Goal: Task Accomplishment & Management: Complete application form

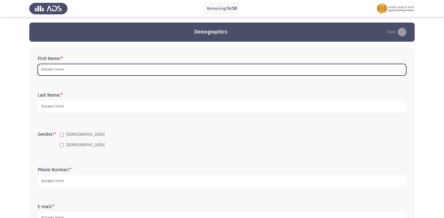
click at [197, 68] on input "First Name: *" at bounding box center [222, 70] width 369 height 12
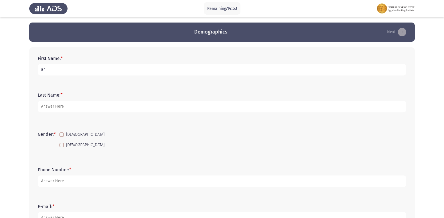
type input "a"
type input "[PERSON_NAME]"
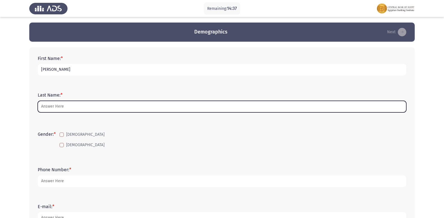
click at [119, 110] on input "Last Name: *" at bounding box center [222, 107] width 369 height 12
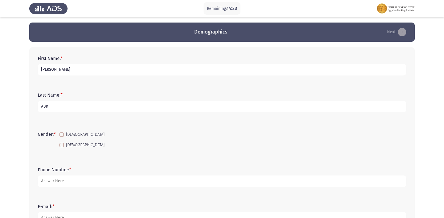
type input "ABK"
click at [64, 135] on span at bounding box center [61, 134] width 5 height 5
click at [62, 137] on input "[DEMOGRAPHIC_DATA]" at bounding box center [61, 137] width 0 height 0
checkbox input "true"
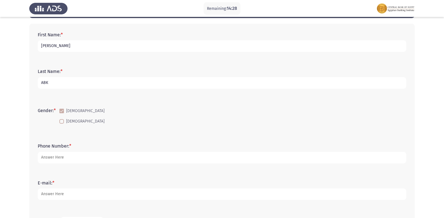
scroll to position [56, 0]
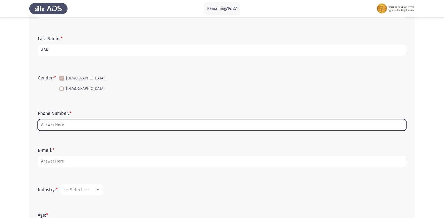
click at [75, 122] on input "Phone Number: *" at bounding box center [222, 125] width 369 height 12
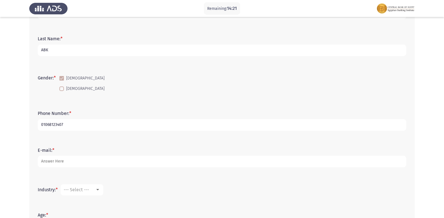
type input "01068123407"
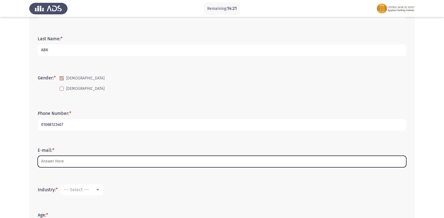
click at [80, 164] on input "E-mail: *" at bounding box center [222, 162] width 369 height 12
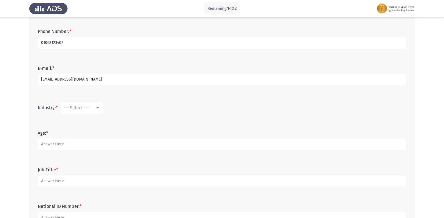
scroll to position [141, 0]
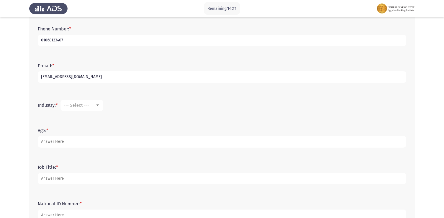
type input "[EMAIL_ADDRESS][DOMAIN_NAME]"
click at [80, 111] on div "Industry: * --- Select ---" at bounding box center [222, 105] width 374 height 17
click at [84, 109] on mat-select "--- Select ---" at bounding box center [82, 105] width 43 height 11
click at [94, 104] on div "--- Select ---" at bounding box center [80, 105] width 32 height 5
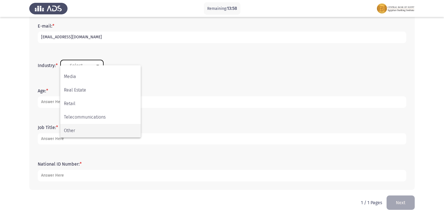
scroll to position [152, 0]
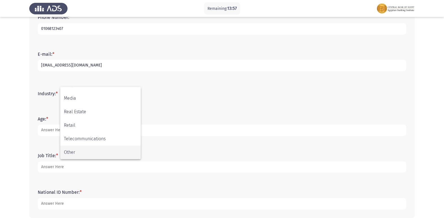
click at [88, 147] on span "Other" at bounding box center [100, 153] width 73 height 14
click at [87, 96] on div "Other" at bounding box center [80, 93] width 32 height 5
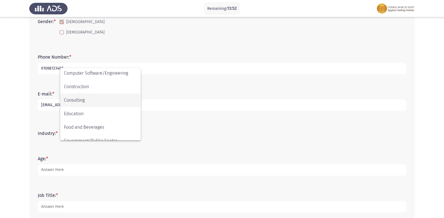
scroll to position [29, 0]
click at [92, 117] on span "Banking" at bounding box center [100, 113] width 73 height 14
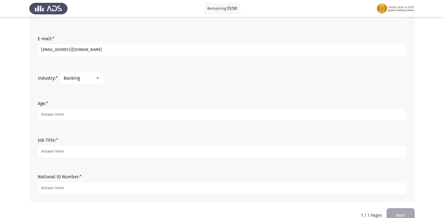
scroll to position [169, 0]
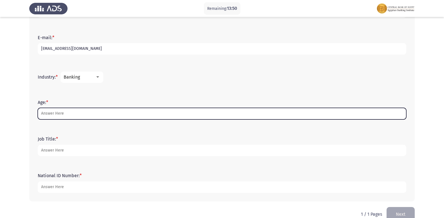
click at [86, 114] on input "Age: *" at bounding box center [222, 114] width 369 height 12
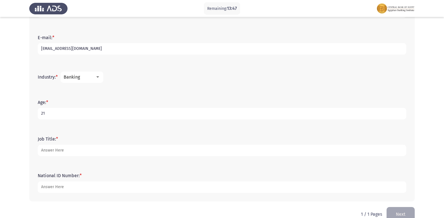
type input "21"
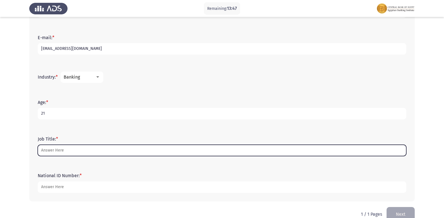
click at [85, 152] on input "Job Title: *" at bounding box center [222, 151] width 369 height 12
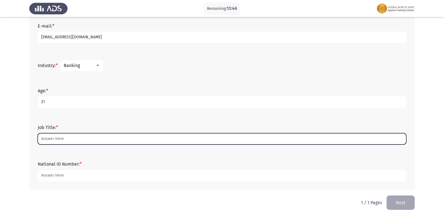
click at [86, 141] on input "Job Title: *" at bounding box center [222, 139] width 369 height 12
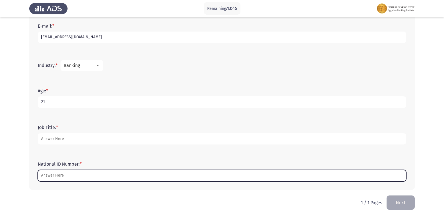
click at [78, 170] on input "National ID Number: *" at bounding box center [222, 176] width 369 height 12
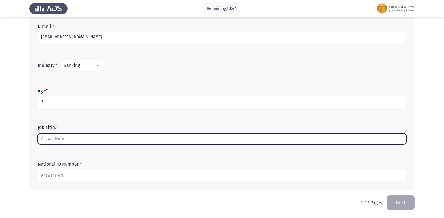
click at [88, 138] on input "Job Title: *" at bounding box center [222, 139] width 369 height 12
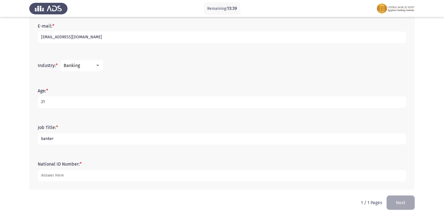
type input "banker"
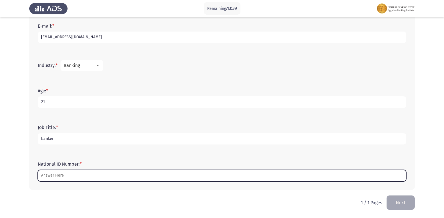
click at [83, 172] on input "National ID Number: *" at bounding box center [222, 176] width 369 height 12
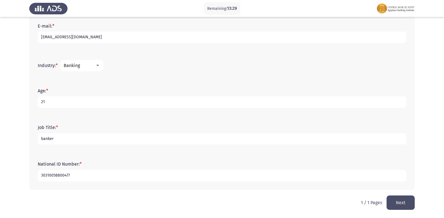
type input "30310058800477"
click at [400, 200] on button "Next" at bounding box center [401, 202] width 28 height 14
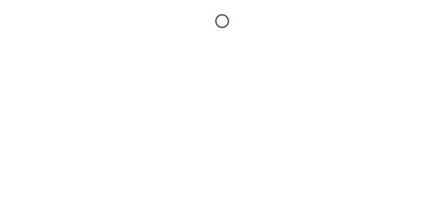
scroll to position [0, 0]
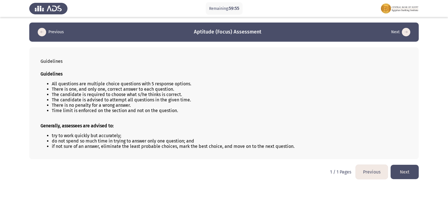
click at [404, 169] on button "Next" at bounding box center [405, 172] width 28 height 14
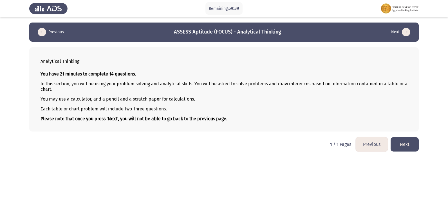
click at [403, 148] on button "Next" at bounding box center [405, 144] width 28 height 14
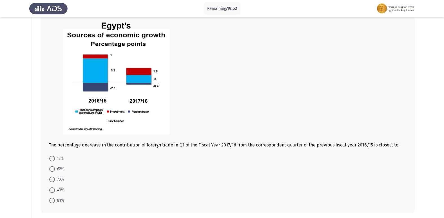
scroll to position [56, 0]
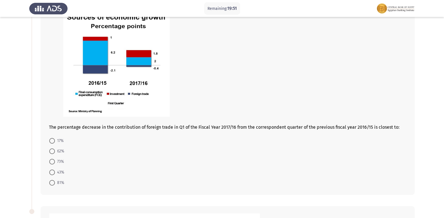
click at [51, 171] on span at bounding box center [52, 173] width 6 height 6
click at [51, 171] on input "43%" at bounding box center [52, 173] width 6 height 6
radio input "true"
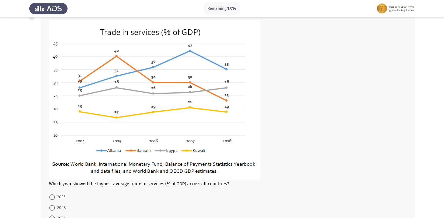
scroll to position [311, 0]
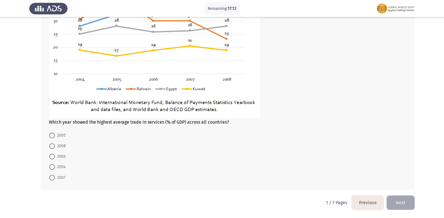
click at [59, 177] on span "2007" at bounding box center [60, 177] width 10 height 7
click at [55, 177] on input "2007" at bounding box center [52, 178] width 6 height 6
radio input "true"
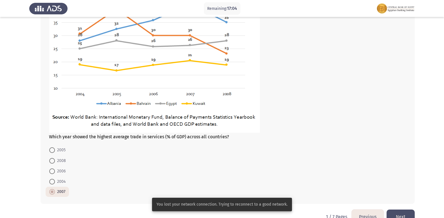
scroll to position [311, 0]
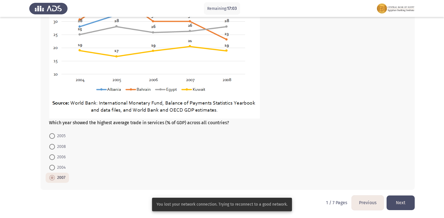
click at [398, 200] on button "Next" at bounding box center [401, 202] width 28 height 14
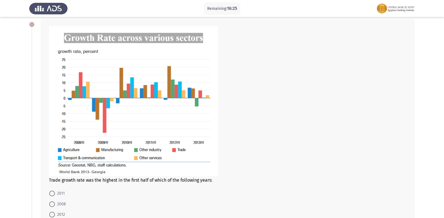
scroll to position [56, 0]
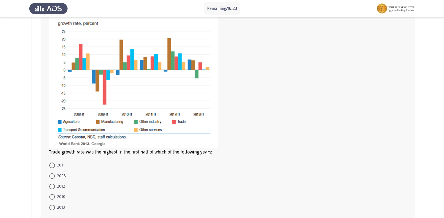
click at [54, 175] on span at bounding box center [52, 176] width 6 height 6
click at [54, 175] on input "2008" at bounding box center [52, 176] width 6 height 6
radio input "true"
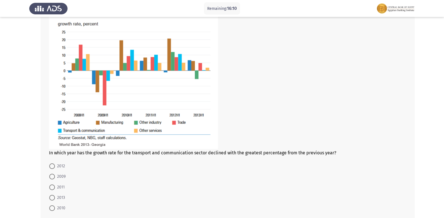
scroll to position [282, 0]
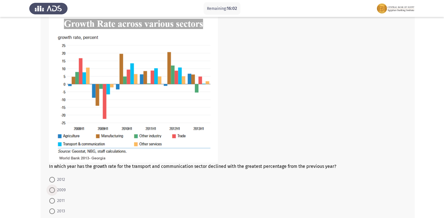
click at [57, 189] on span "2009" at bounding box center [60, 190] width 11 height 7
click at [55, 189] on input "2009" at bounding box center [52, 190] width 6 height 6
radio input "true"
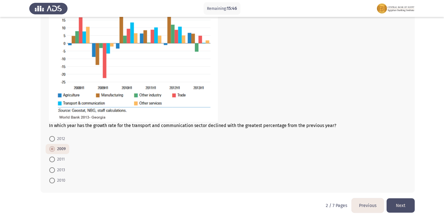
scroll to position [325, 0]
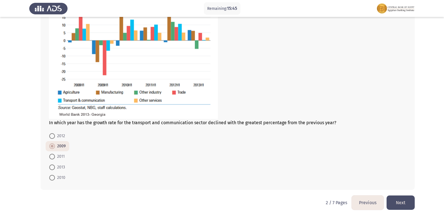
click at [404, 198] on button "Next" at bounding box center [401, 202] width 28 height 14
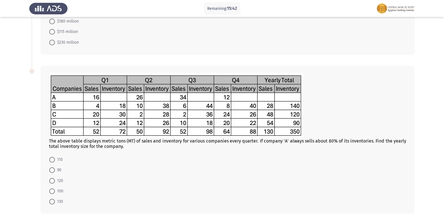
scroll to position [169, 0]
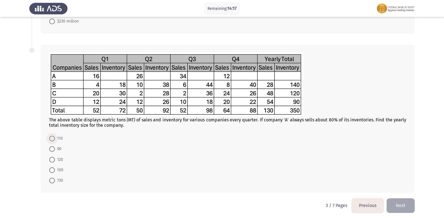
click at [54, 139] on span at bounding box center [52, 139] width 6 height 6
click at [54, 139] on input "110" at bounding box center [52, 139] width 6 height 6
radio input "true"
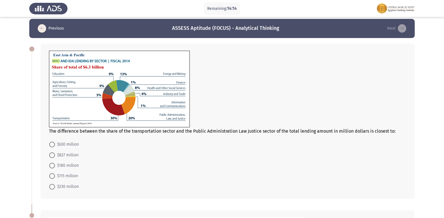
scroll to position [0, 0]
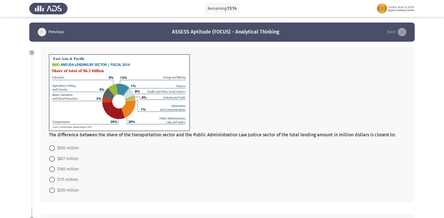
click at [64, 151] on span "$630 million" at bounding box center [67, 148] width 24 height 7
click at [55, 151] on input "$630 million" at bounding box center [52, 148] width 6 height 6
radio input "true"
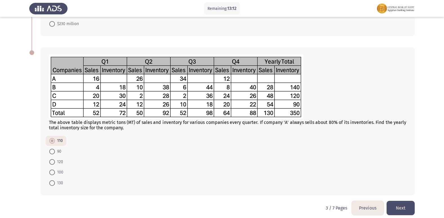
scroll to position [171, 0]
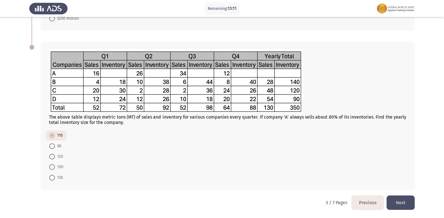
click at [406, 199] on button "Next" at bounding box center [401, 202] width 28 height 14
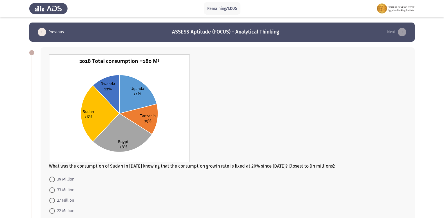
scroll to position [28, 0]
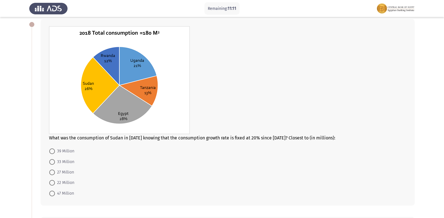
click at [72, 152] on span "39 Million" at bounding box center [64, 151] width 19 height 7
click at [55, 152] on input "39 Million" at bounding box center [52, 151] width 6 height 6
radio input "true"
click at [63, 191] on span "47 Million" at bounding box center [64, 193] width 19 height 7
click at [55, 191] on input "47 Million" at bounding box center [52, 193] width 6 height 6
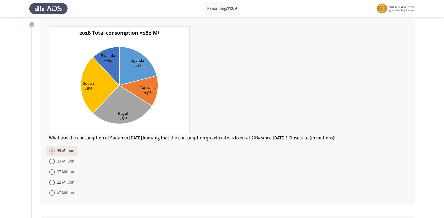
radio input "true"
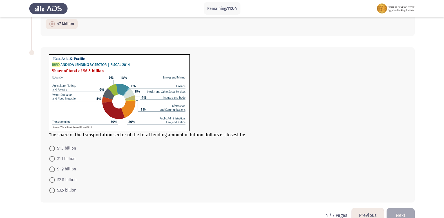
scroll to position [210, 0]
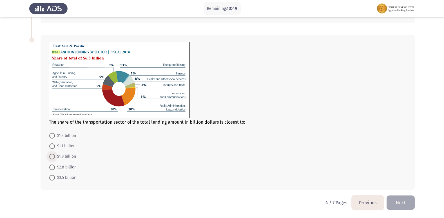
click at [70, 159] on span "$1.9 billion" at bounding box center [65, 156] width 21 height 7
click at [55, 159] on input "$1.9 billion" at bounding box center [52, 157] width 6 height 6
radio input "true"
click at [409, 198] on button "Next" at bounding box center [401, 202] width 28 height 14
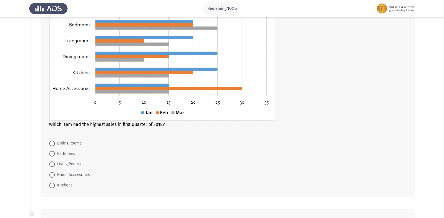
scroll to position [28, 0]
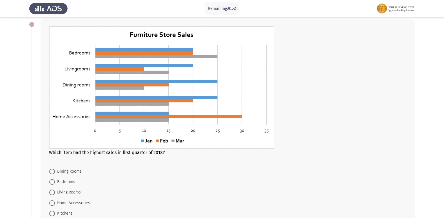
click at [61, 179] on span "Bedrooms" at bounding box center [65, 182] width 20 height 7
click at [55, 179] on input "Bedrooms" at bounding box center [52, 182] width 6 height 6
radio input "true"
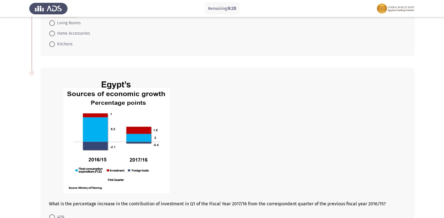
scroll to position [253, 0]
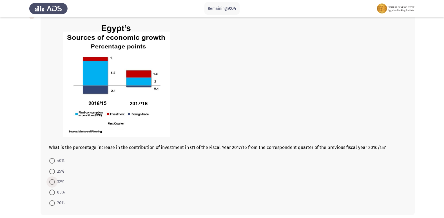
click at [54, 186] on mat-radio-button "32%" at bounding box center [57, 182] width 22 height 10
click at [53, 190] on span at bounding box center [52, 193] width 6 height 6
click at [53, 190] on input "80%" at bounding box center [52, 193] width 6 height 6
radio input "true"
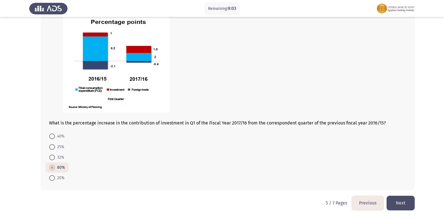
scroll to position [278, 0]
click at [406, 202] on button "Next" at bounding box center [401, 202] width 28 height 14
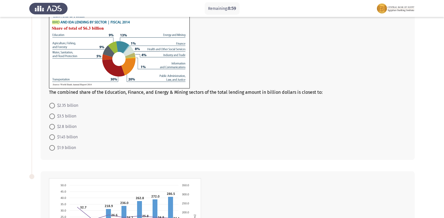
scroll to position [0, 0]
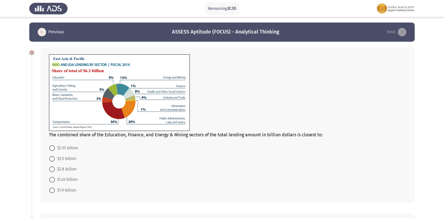
click at [55, 179] on span at bounding box center [52, 180] width 6 height 6
click at [55, 179] on input "$1.45 billion" at bounding box center [52, 180] width 6 height 6
radio input "true"
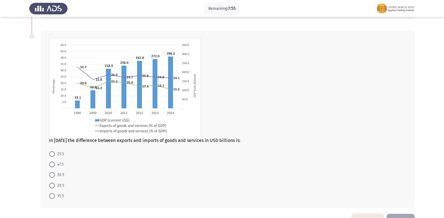
scroll to position [172, 0]
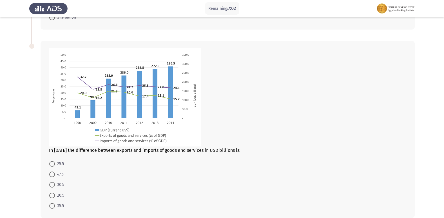
click at [45, 172] on div "In [DATE] the difference between exports and imports of goods and services in U…" at bounding box center [228, 129] width 374 height 177
click at [55, 172] on span "47.5" at bounding box center [59, 174] width 9 height 7
click at [55, 172] on input "47.5" at bounding box center [52, 175] width 6 height 6
radio input "true"
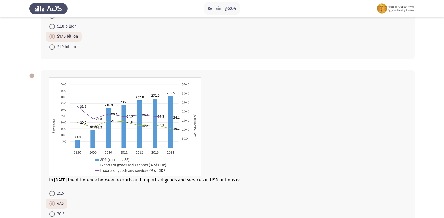
scroll to position [200, 0]
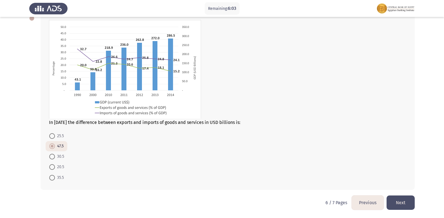
click at [397, 201] on button "Next" at bounding box center [401, 202] width 28 height 14
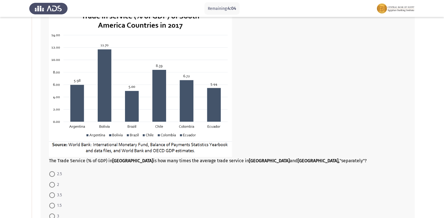
scroll to position [56, 0]
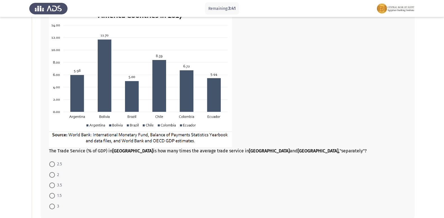
click at [51, 172] on label "2" at bounding box center [54, 175] width 10 height 7
click at [51, 172] on input "2" at bounding box center [52, 175] width 6 height 6
radio input "true"
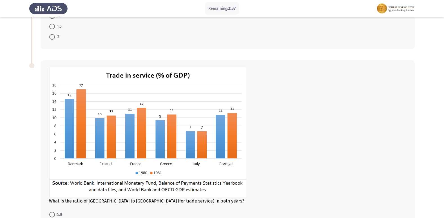
click at [362, 115] on div at bounding box center [227, 132] width 357 height 131
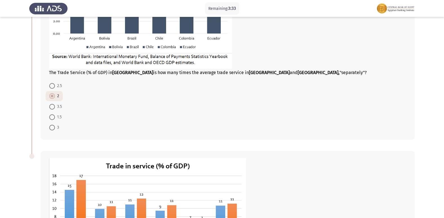
scroll to position [107, 0]
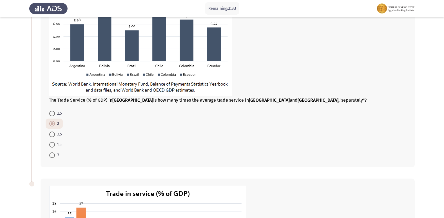
click at [55, 138] on mat-radio-button "3.5" at bounding box center [56, 134] width 20 height 10
click at [54, 135] on span at bounding box center [52, 135] width 6 height 6
click at [54, 135] on input "3.5" at bounding box center [52, 135] width 6 height 6
radio input "true"
click at [53, 129] on mat-radio-button "3.5" at bounding box center [56, 134] width 20 height 10
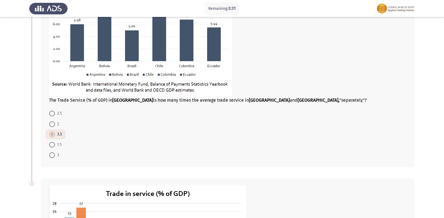
click at [53, 126] on span at bounding box center [52, 124] width 6 height 6
click at [53, 126] on input "2" at bounding box center [52, 124] width 6 height 6
radio input "true"
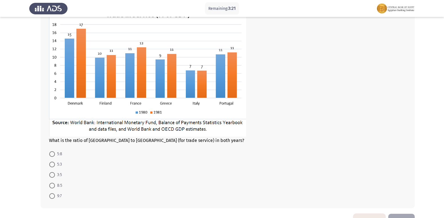
scroll to position [276, 0]
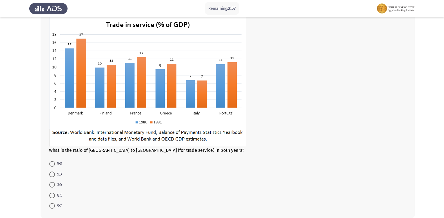
click at [58, 193] on span "8:5" at bounding box center [58, 195] width 7 height 7
click at [55, 193] on input "8:5" at bounding box center [52, 196] width 6 height 6
radio input "true"
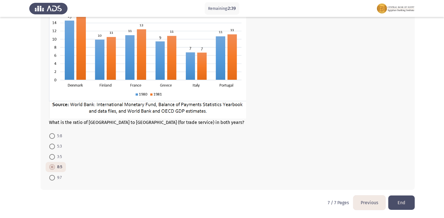
click at [404, 198] on button "End" at bounding box center [401, 202] width 26 height 14
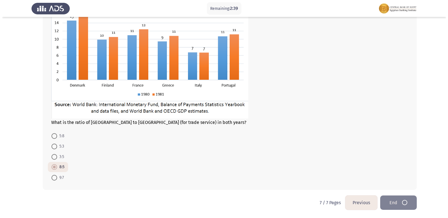
scroll to position [0, 0]
